Goal: Task Accomplishment & Management: Complete application form

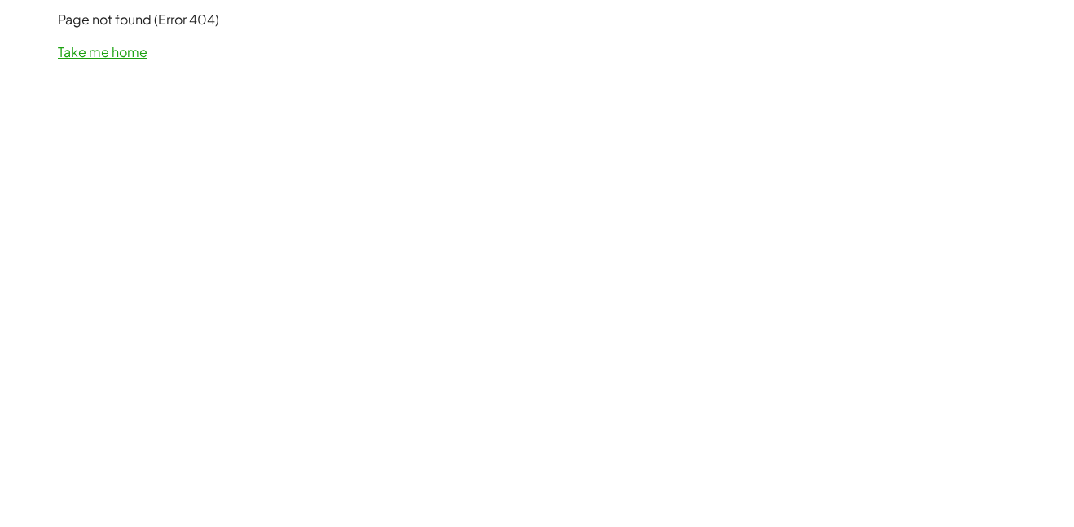
click at [134, 50] on link "Take me home" at bounding box center [103, 51] width 90 height 17
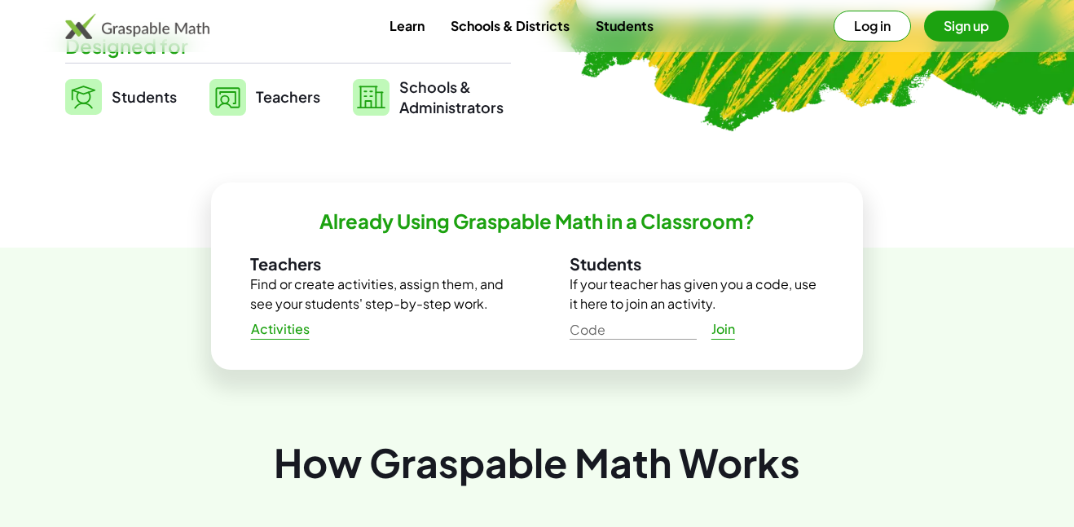
scroll to position [411, 0]
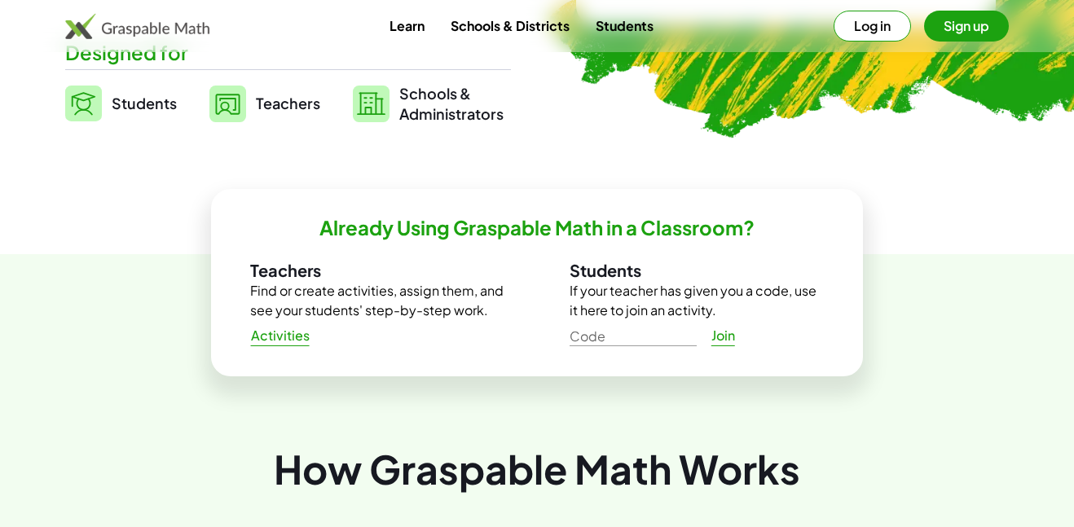
click at [586, 337] on input "Code" at bounding box center [633, 333] width 127 height 26
click at [637, 332] on input "Code" at bounding box center [633, 333] width 127 height 26
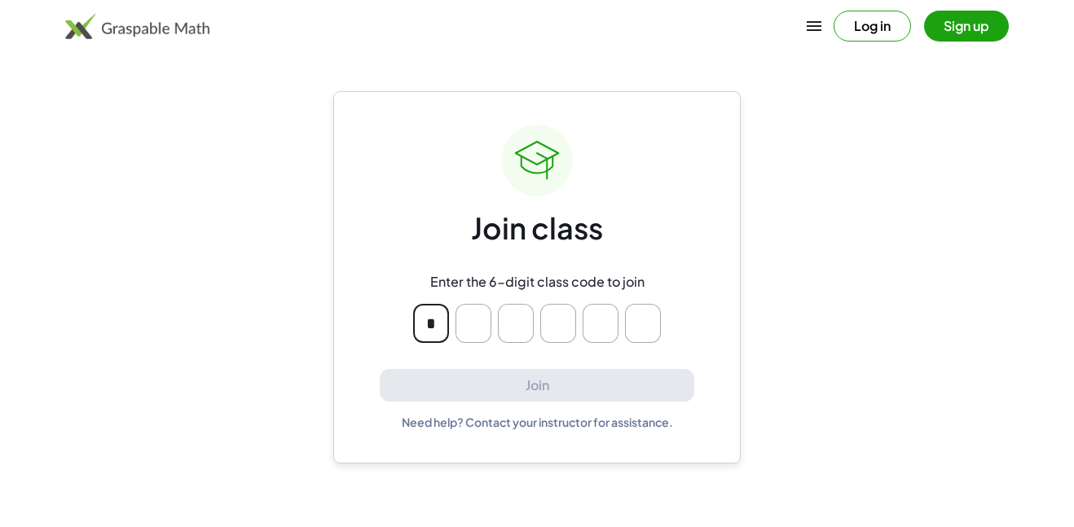
type input "*"
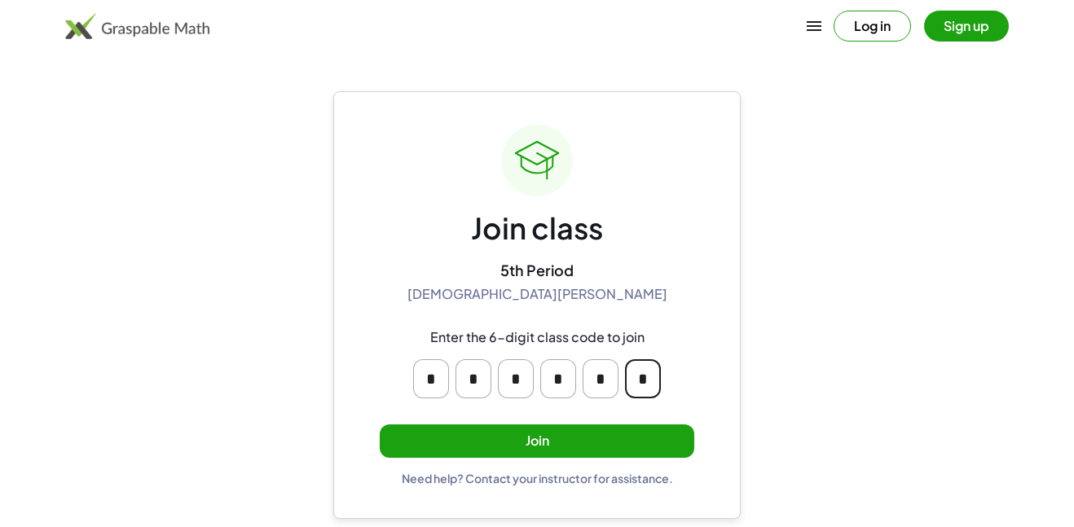
type input "*"
click at [515, 450] on button "Join" at bounding box center [537, 440] width 315 height 33
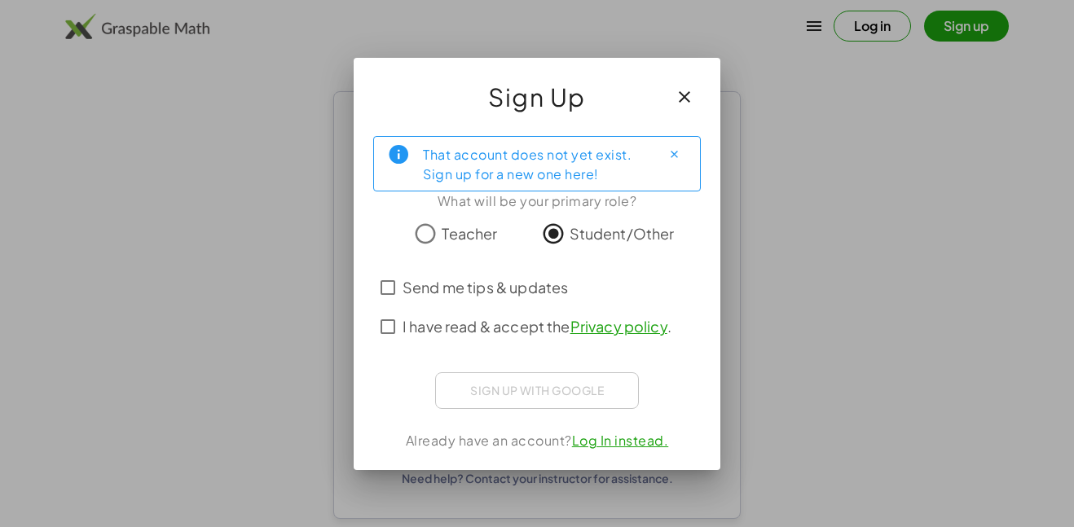
click at [495, 332] on span "I have read & accept the Privacy policy ." at bounding box center [536, 326] width 269 height 22
